Goal: Information Seeking & Learning: Learn about a topic

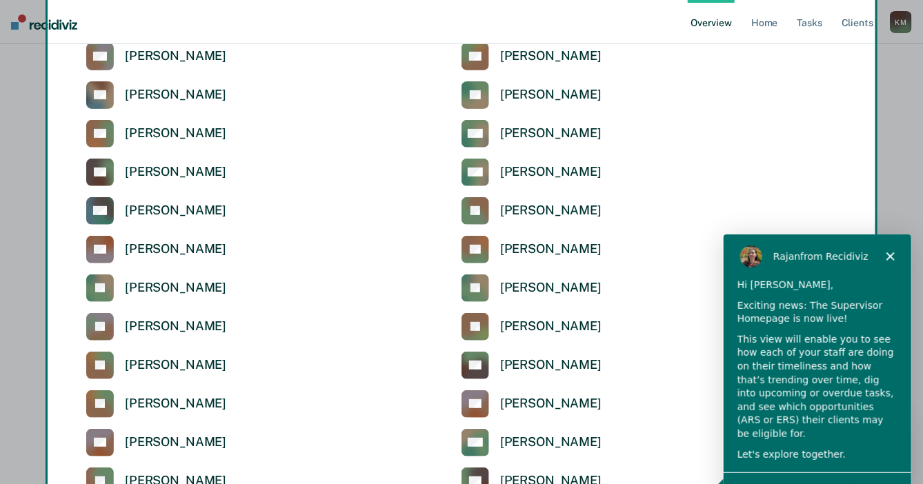
scroll to position [207, 0]
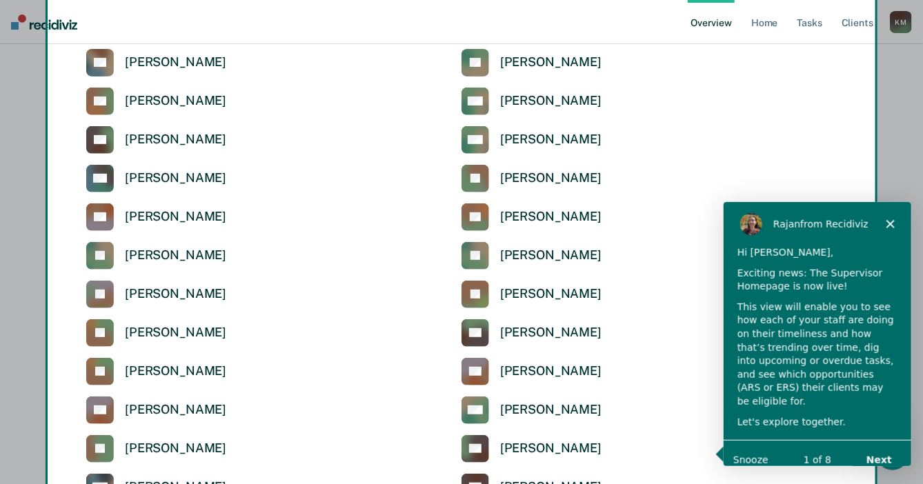
click at [97, 64] on div "Product tour overlay" at bounding box center [461, 242] width 923 height 484
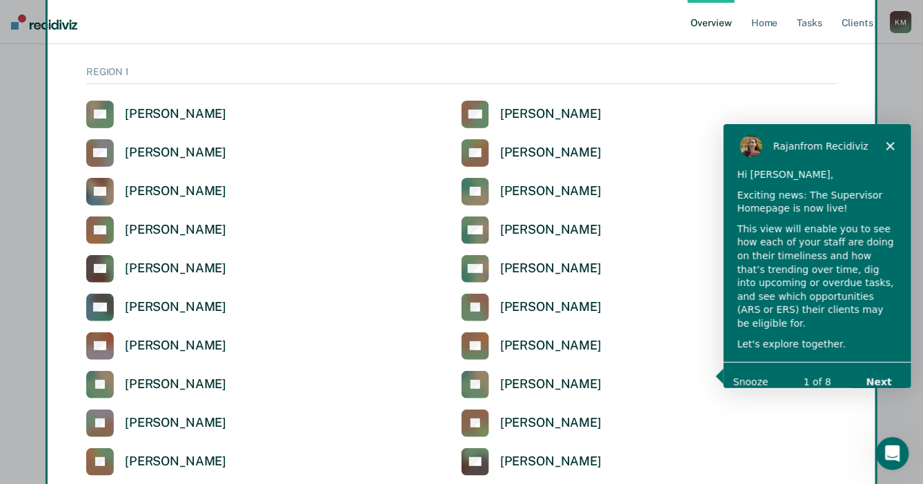
scroll to position [0, 0]
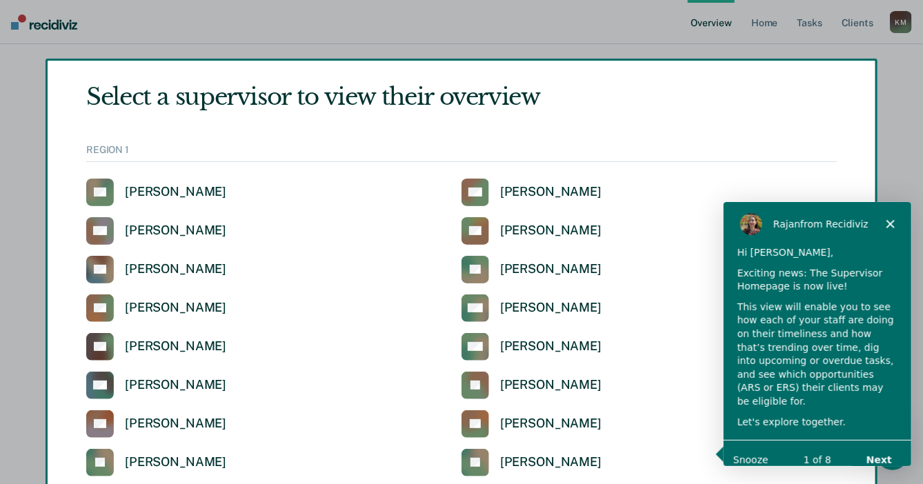
click at [176, 100] on div "Product tour overlay" at bounding box center [461, 242] width 923 height 484
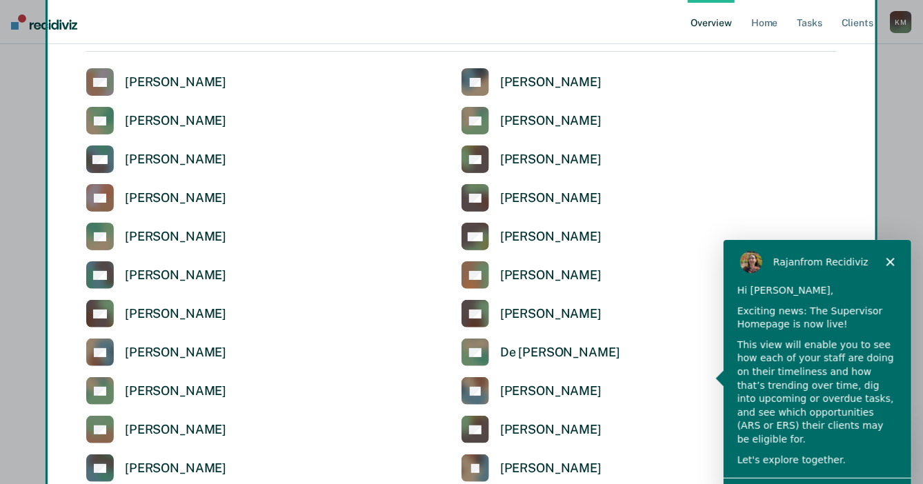
scroll to position [2446, 0]
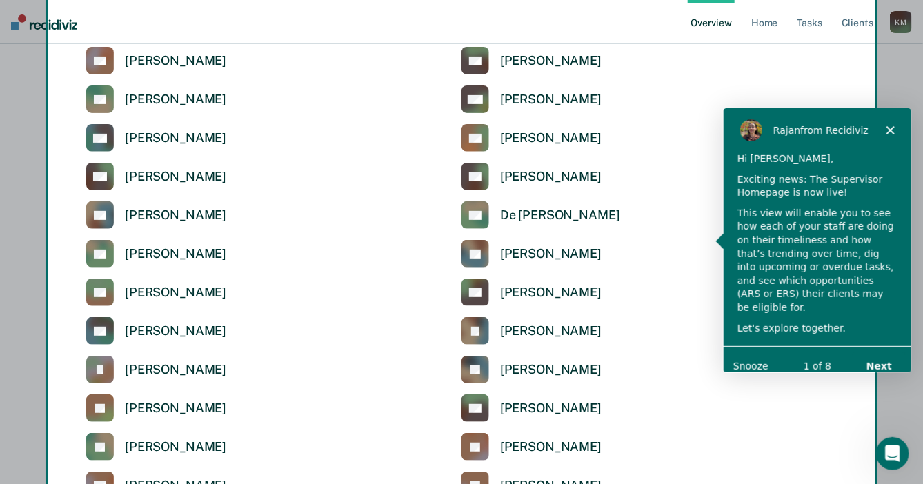
click at [882, 352] on button "Next" at bounding box center [877, 366] width 53 height 28
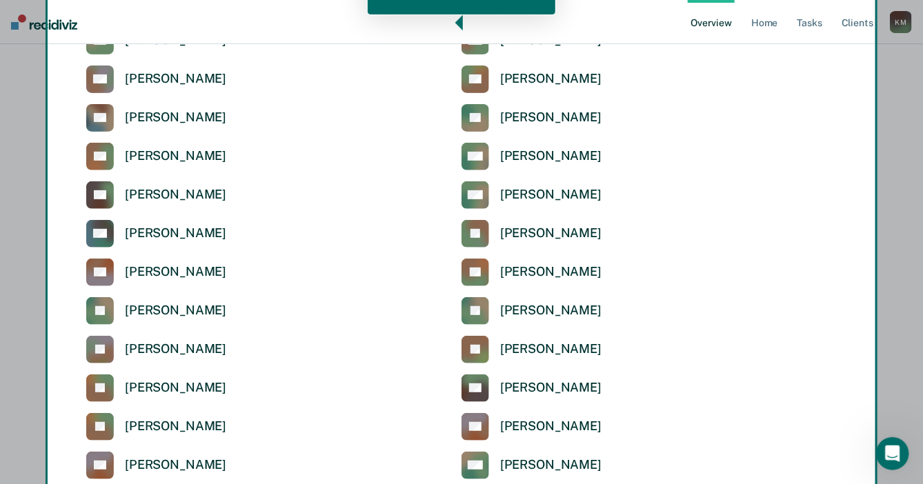
scroll to position [32, 0]
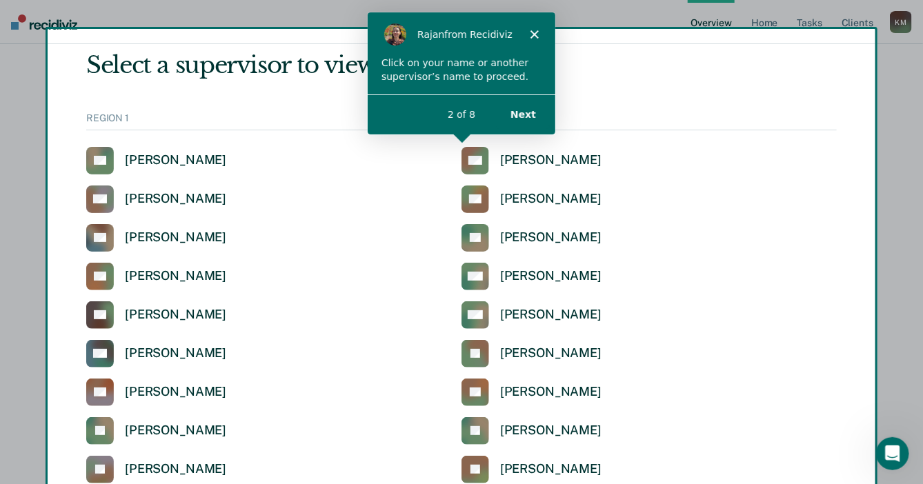
click at [100, 238] on div "Product tour overlay" at bounding box center [461, 242] width 923 height 484
drag, startPoint x: 827, startPoint y: 77, endPoint x: 657, endPoint y: 79, distance: 169.7
click at [828, 150] on div "Product tour overlay" at bounding box center [461, 242] width 923 height 484
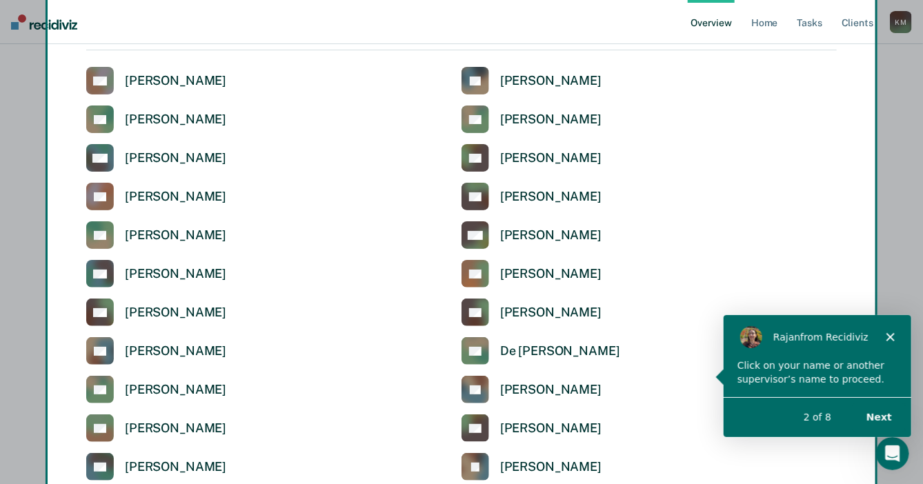
scroll to position [2446, 0]
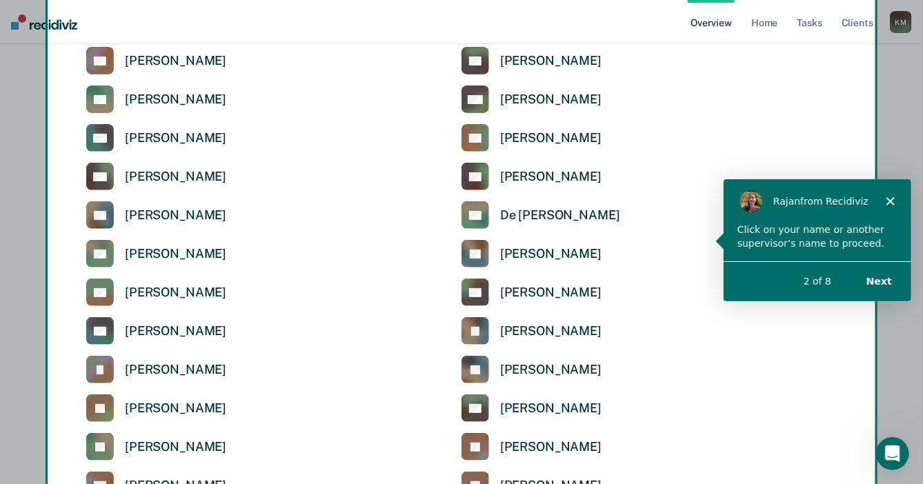
click at [874, 280] on button "Next" at bounding box center [877, 281] width 53 height 28
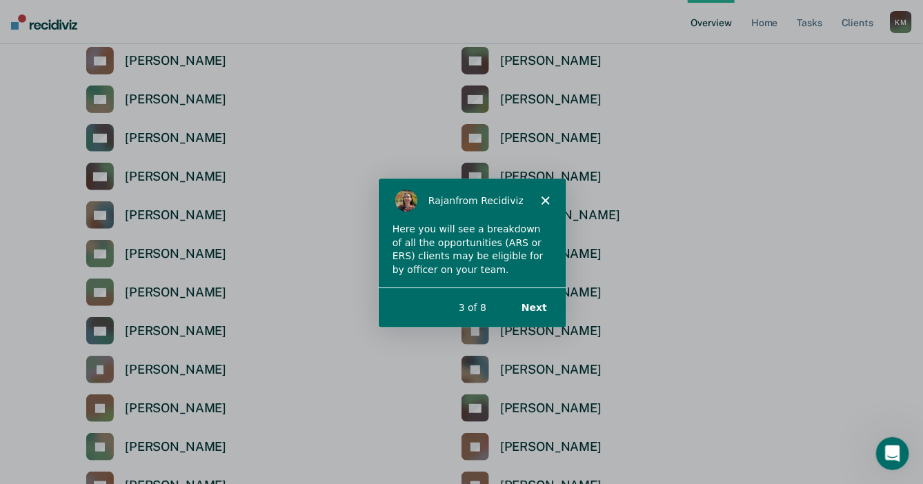
scroll to position [0, 0]
drag, startPoint x: 497, startPoint y: 239, endPoint x: 505, endPoint y: 269, distance: 30.8
click at [505, 269] on div "Here you will see a breakdown of all the opportunities (ARS or ERS) clients may…" at bounding box center [471, 248] width 160 height 54
drag, startPoint x: 505, startPoint y: 269, endPoint x: 534, endPoint y: 308, distance: 48.3
click at [534, 308] on button "Next" at bounding box center [532, 306] width 53 height 28
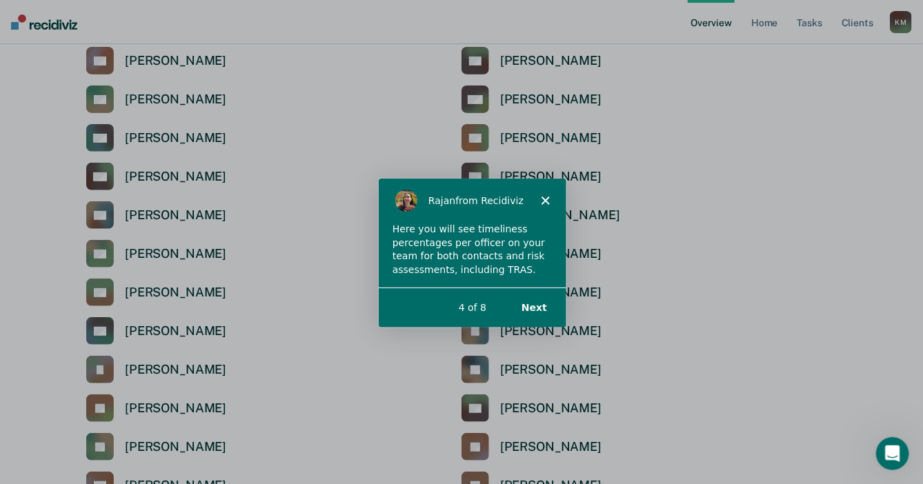
click at [532, 307] on button "Next" at bounding box center [532, 306] width 53 height 28
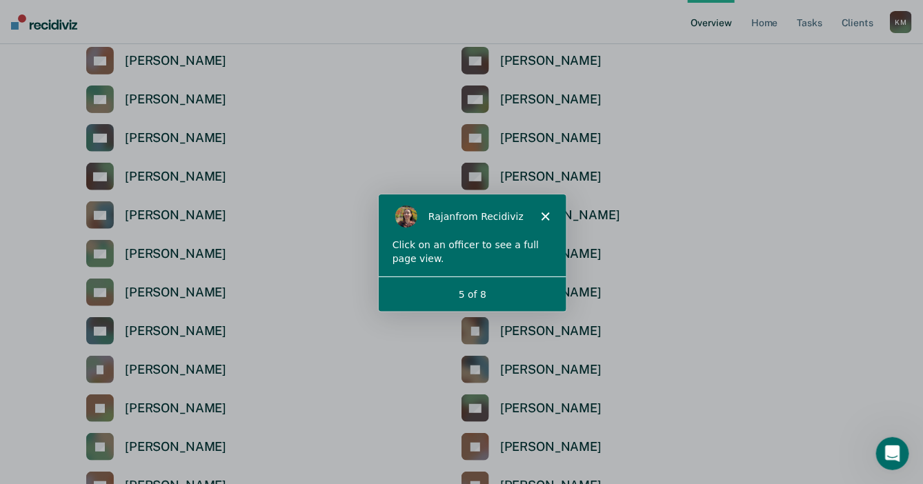
drag, startPoint x: 465, startPoint y: 281, endPoint x: 465, endPoint y: 288, distance: 7.6
click at [465, 281] on div "5 of 8" at bounding box center [471, 292] width 188 height 35
click at [469, 295] on div "5 of 8" at bounding box center [471, 293] width 188 height 14
click at [542, 211] on icon "Close" at bounding box center [544, 215] width 8 height 8
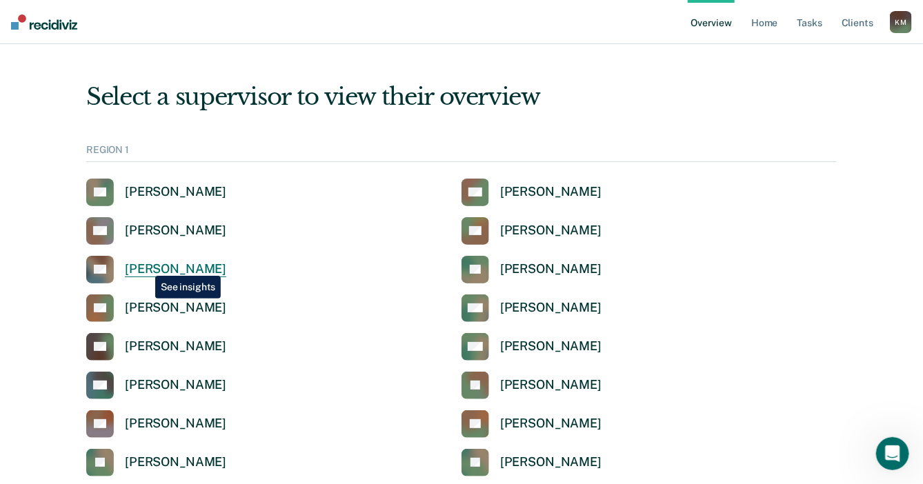
click at [145, 266] on div "[PERSON_NAME]" at bounding box center [175, 269] width 101 height 16
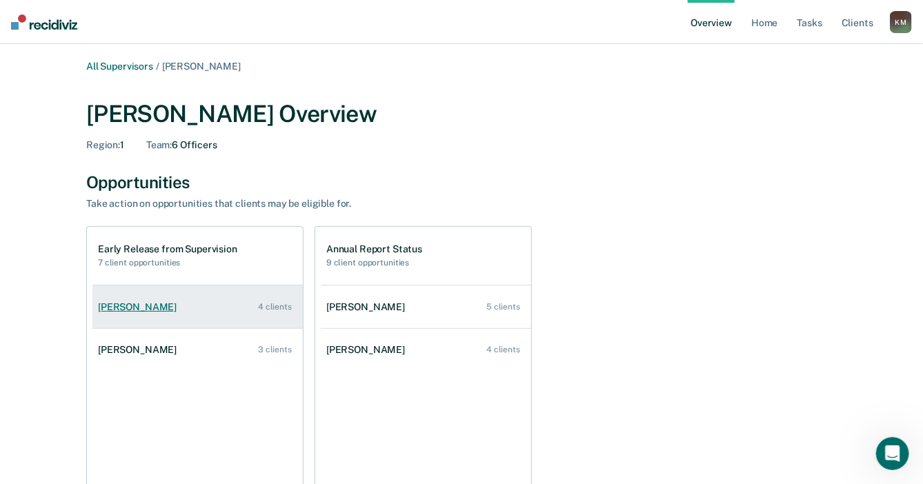
click at [141, 307] on div "[PERSON_NAME]" at bounding box center [140, 307] width 84 height 12
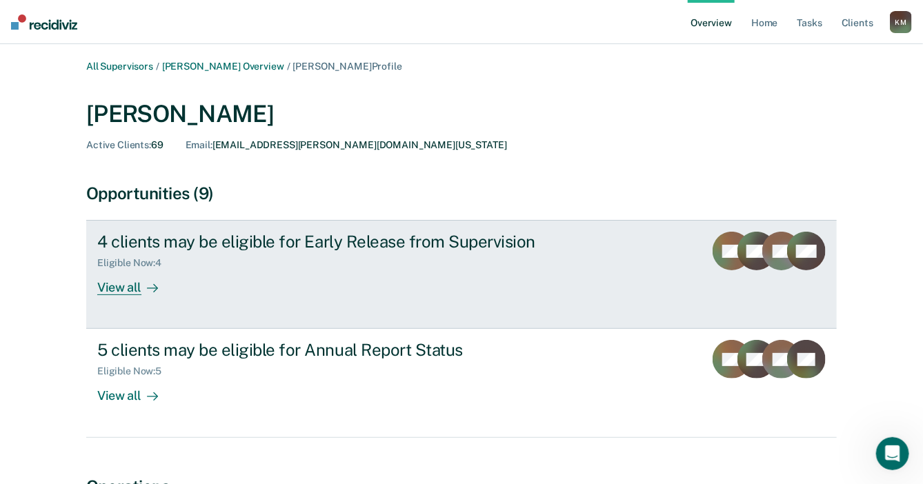
click at [113, 288] on div "View all" at bounding box center [135, 282] width 77 height 27
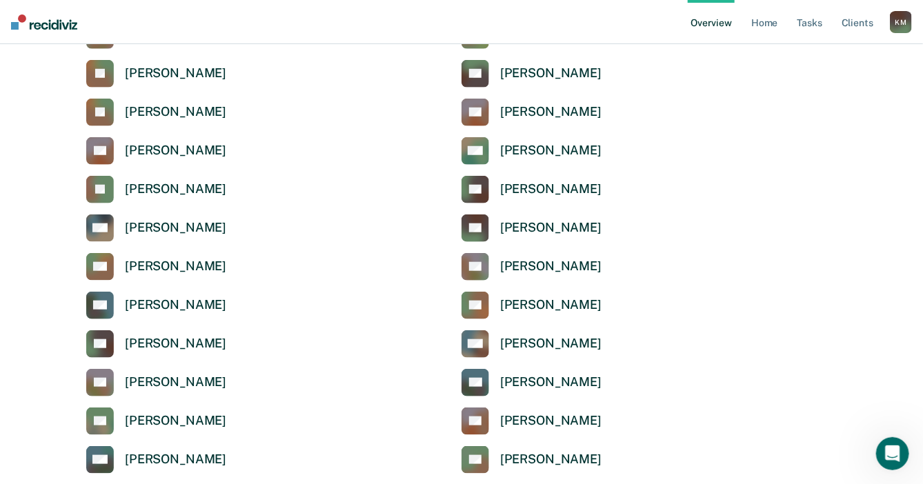
scroll to position [483, 0]
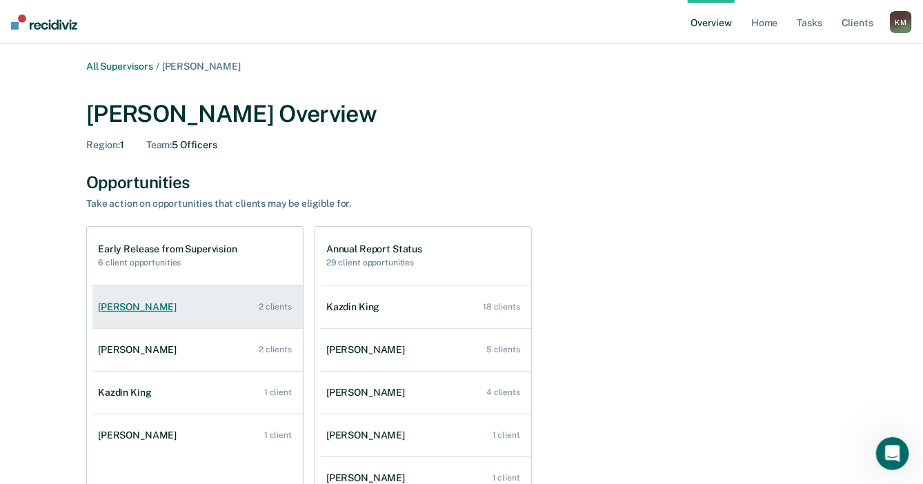
click at [144, 308] on div "[PERSON_NAME]" at bounding box center [140, 307] width 84 height 12
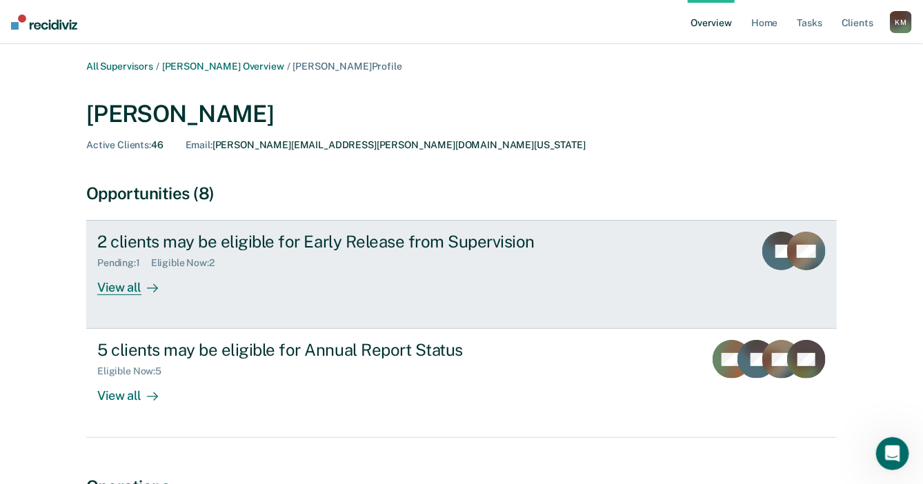
click at [119, 290] on div "View all" at bounding box center [135, 282] width 77 height 27
